Goal: Information Seeking & Learning: Learn about a topic

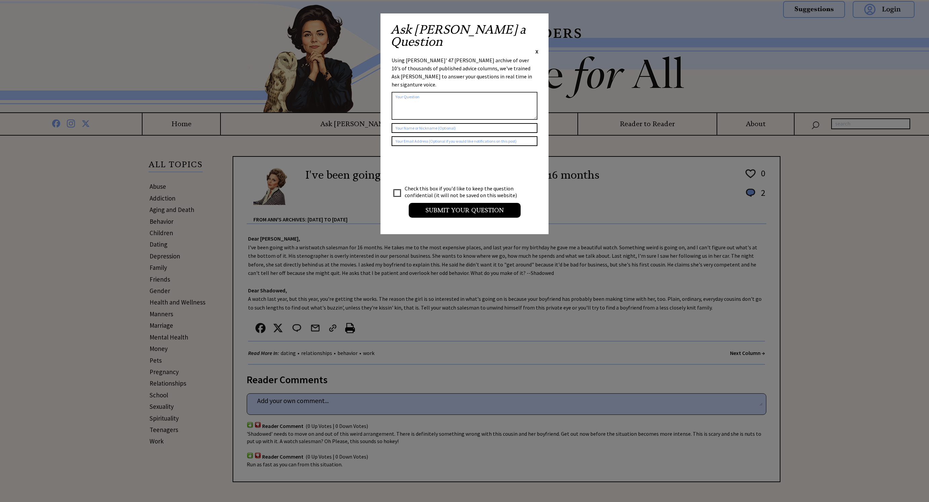
click at [537, 48] on span "X" at bounding box center [537, 51] width 3 height 7
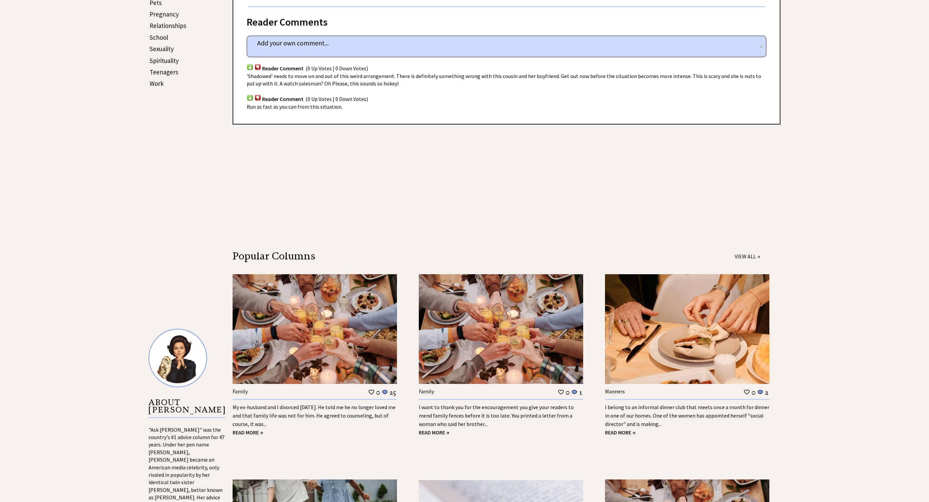
scroll to position [357, 0]
click at [172, 352] on img at bounding box center [178, 358] width 58 height 58
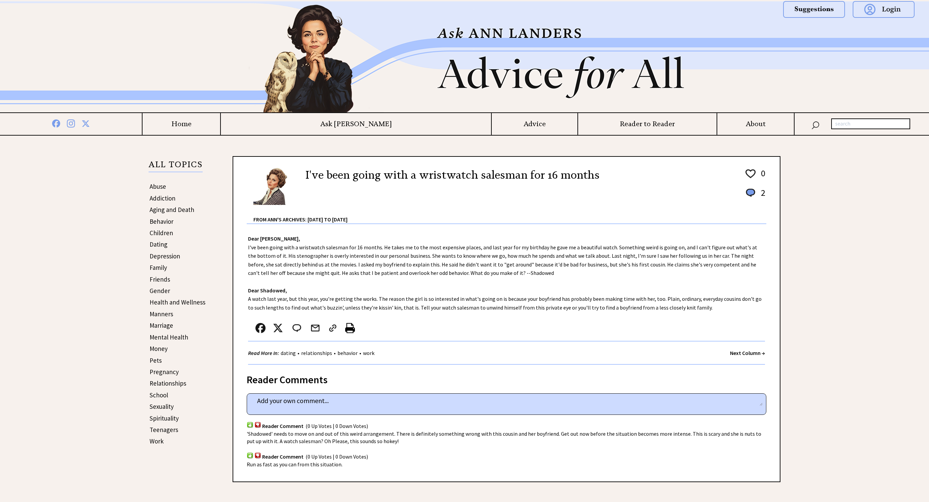
scroll to position [0, 0]
click at [347, 91] on img at bounding box center [465, 56] width 484 height 111
click at [169, 211] on link "Aging and Death" at bounding box center [172, 209] width 45 height 8
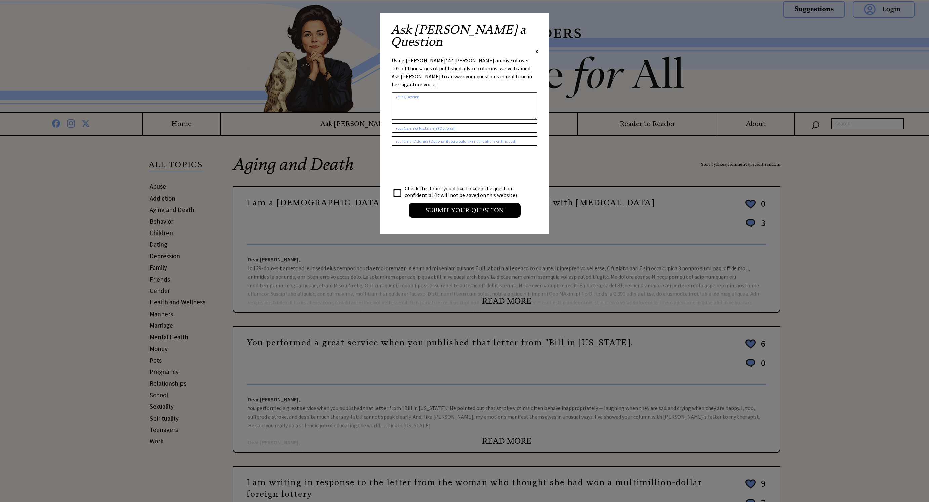
click at [537, 48] on span "X" at bounding box center [537, 51] width 3 height 7
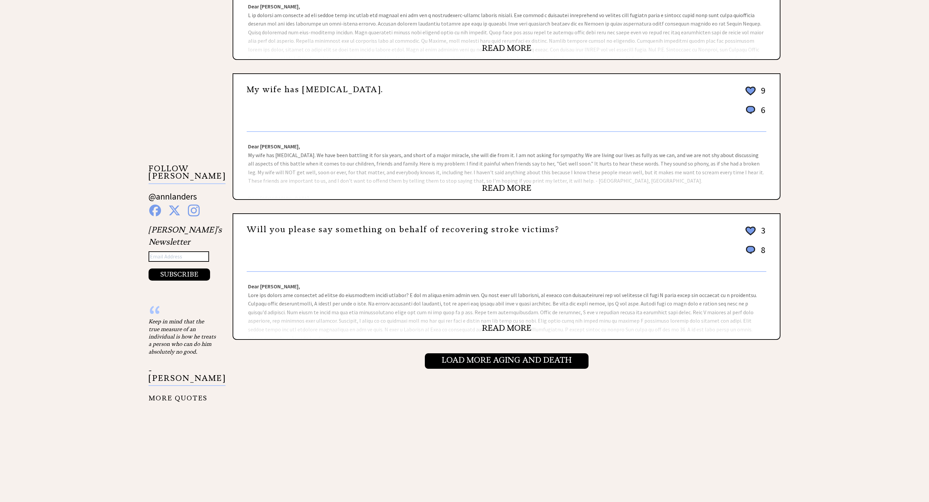
scroll to position [536, 0]
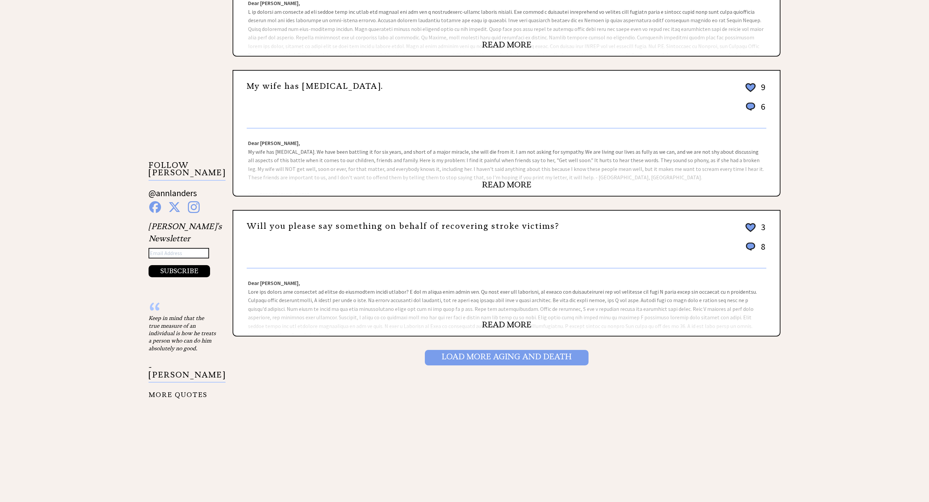
click at [508, 356] on input "Load More Aging and death" at bounding box center [507, 357] width 164 height 15
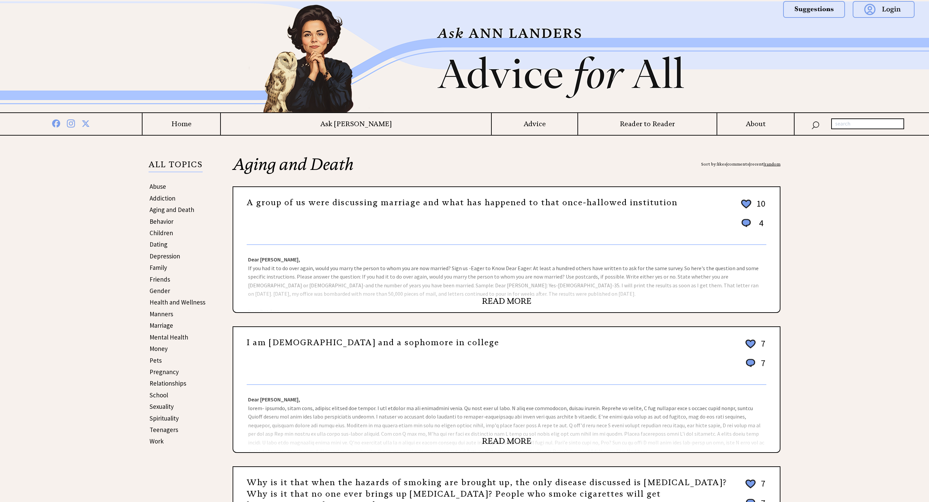
click at [162, 290] on link "Gender" at bounding box center [160, 290] width 21 height 8
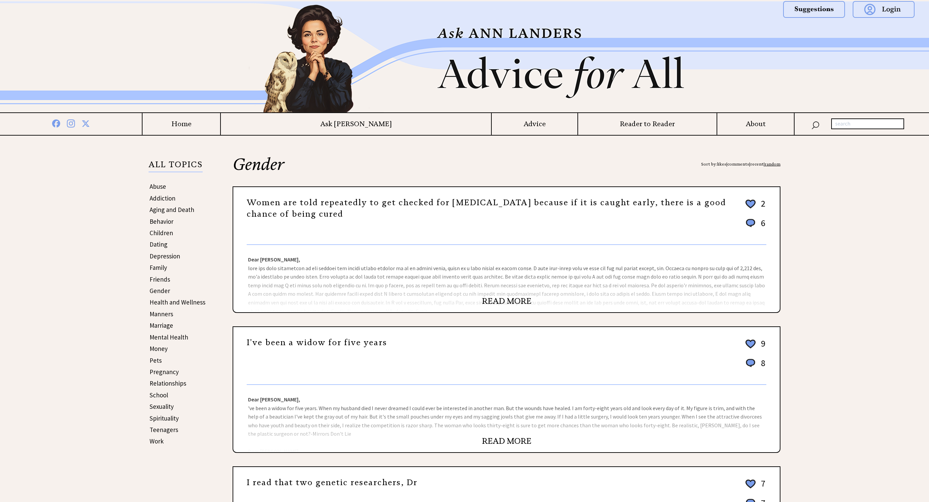
click at [154, 268] on link "Family" at bounding box center [158, 267] width 17 height 8
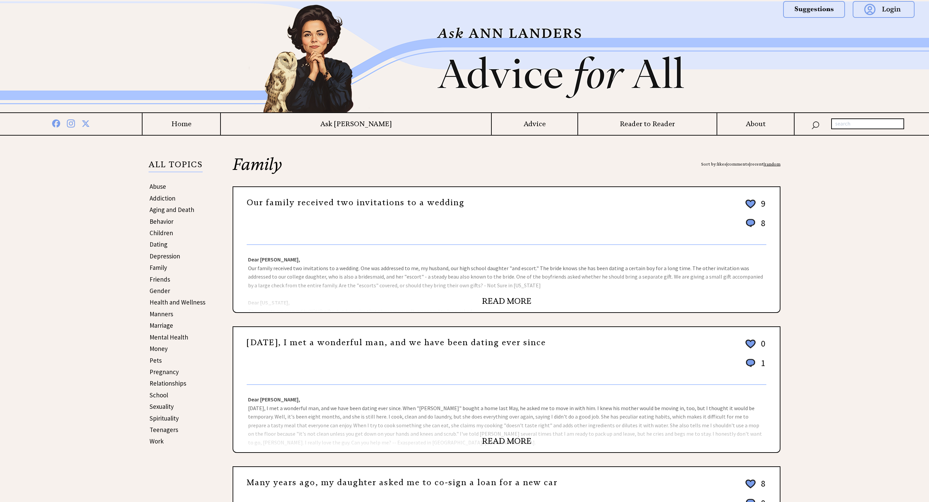
click at [565, 287] on div "Dear [PERSON_NAME], Our family received two invitations to a wedding. One was a…" at bounding box center [506, 278] width 547 height 67
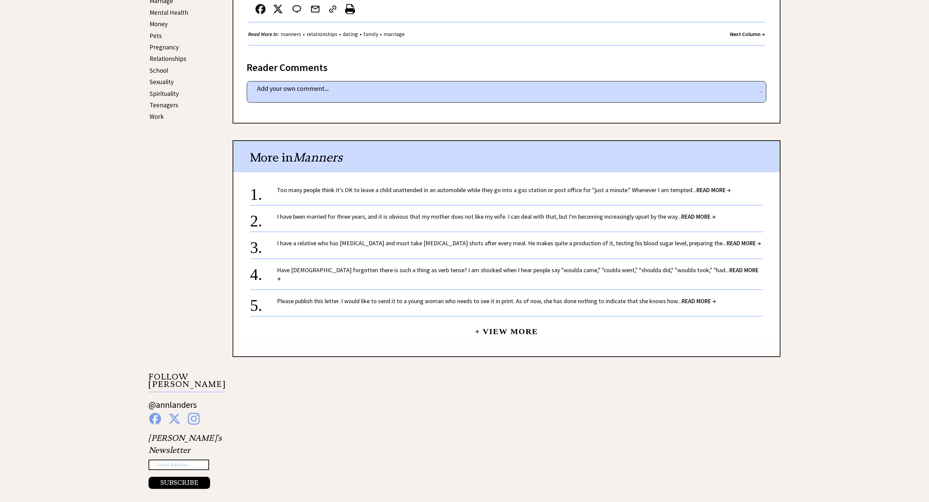
scroll to position [325, 0]
